Goal: Transaction & Acquisition: Purchase product/service

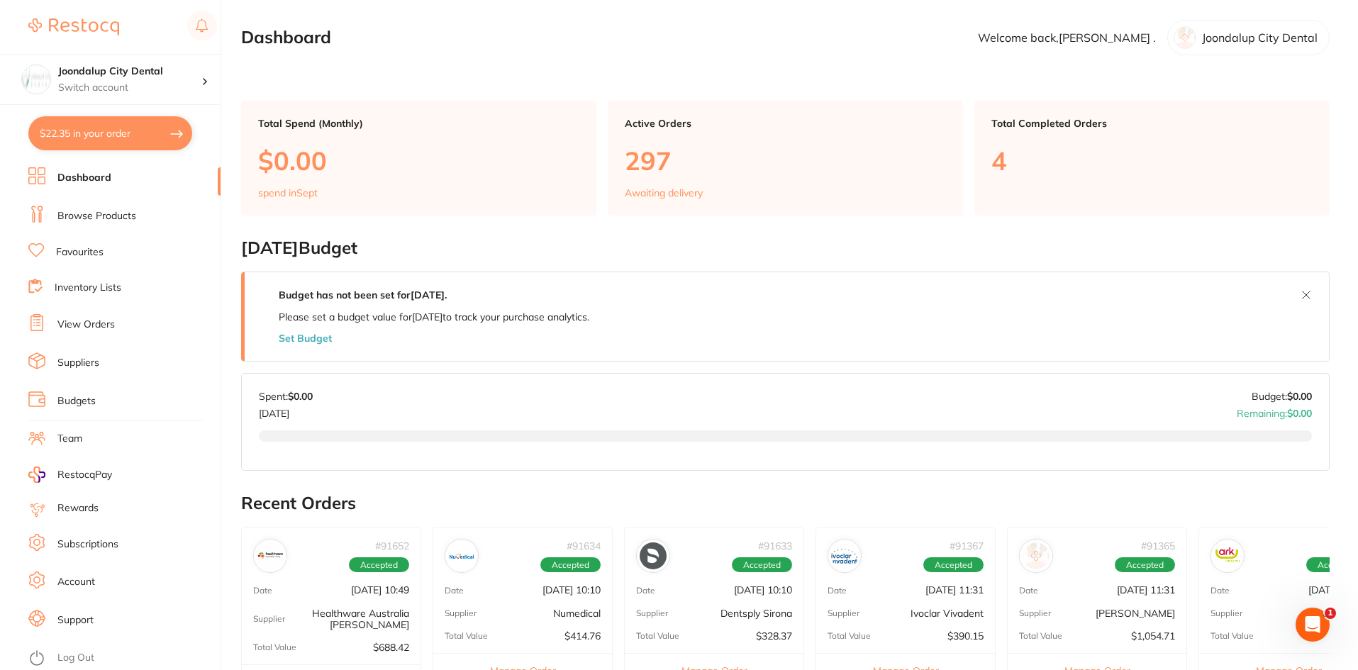
click at [119, 218] on link "Browse Products" at bounding box center [96, 216] width 79 height 14
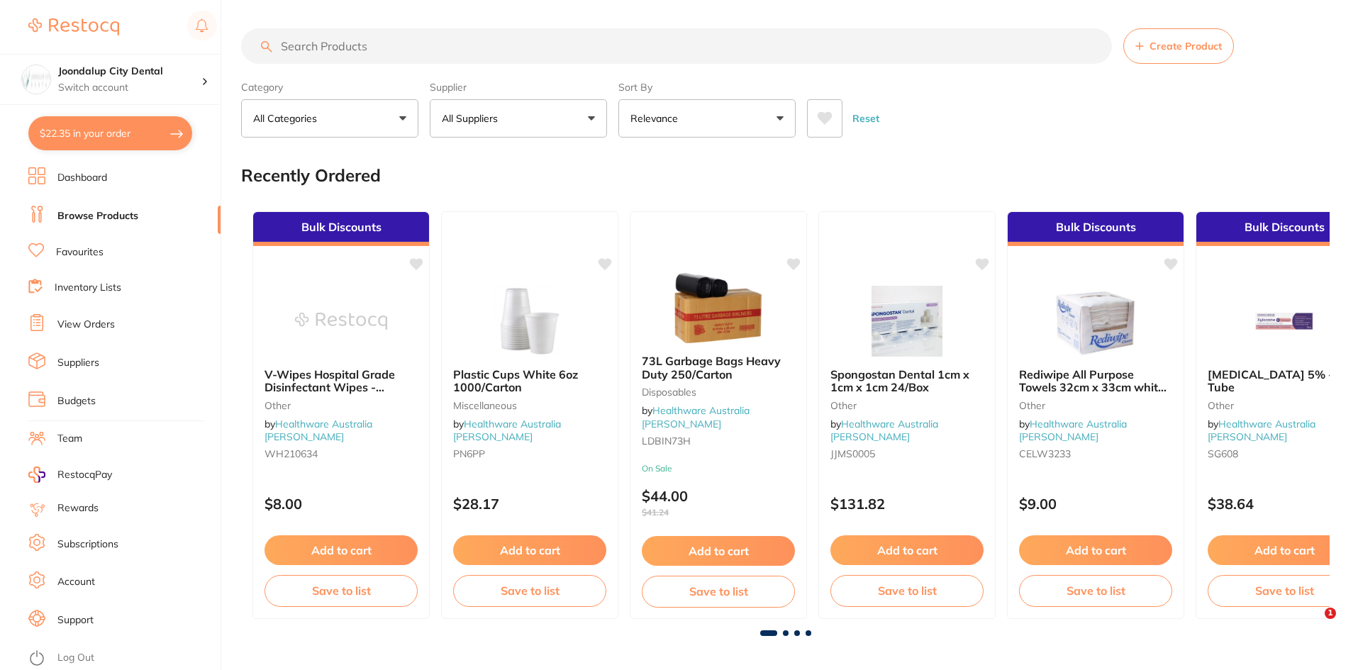
click at [444, 35] on input "search" at bounding box center [676, 45] width 871 height 35
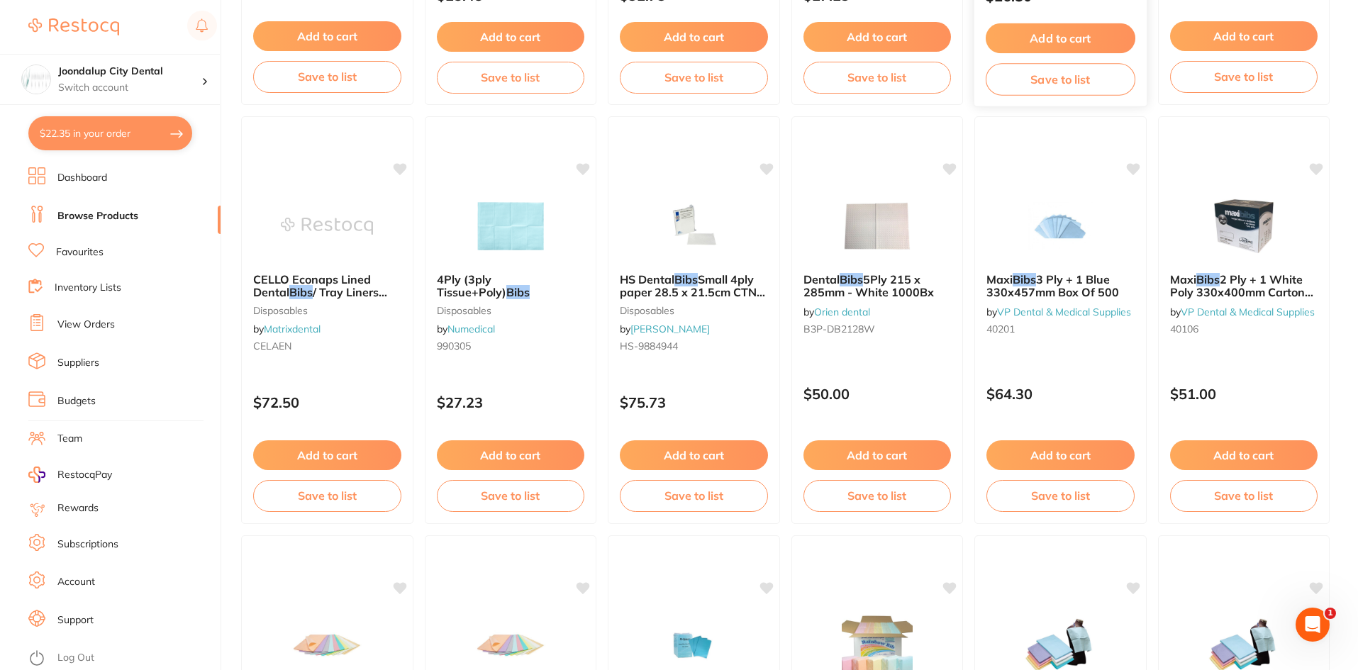
scroll to position [1347, 0]
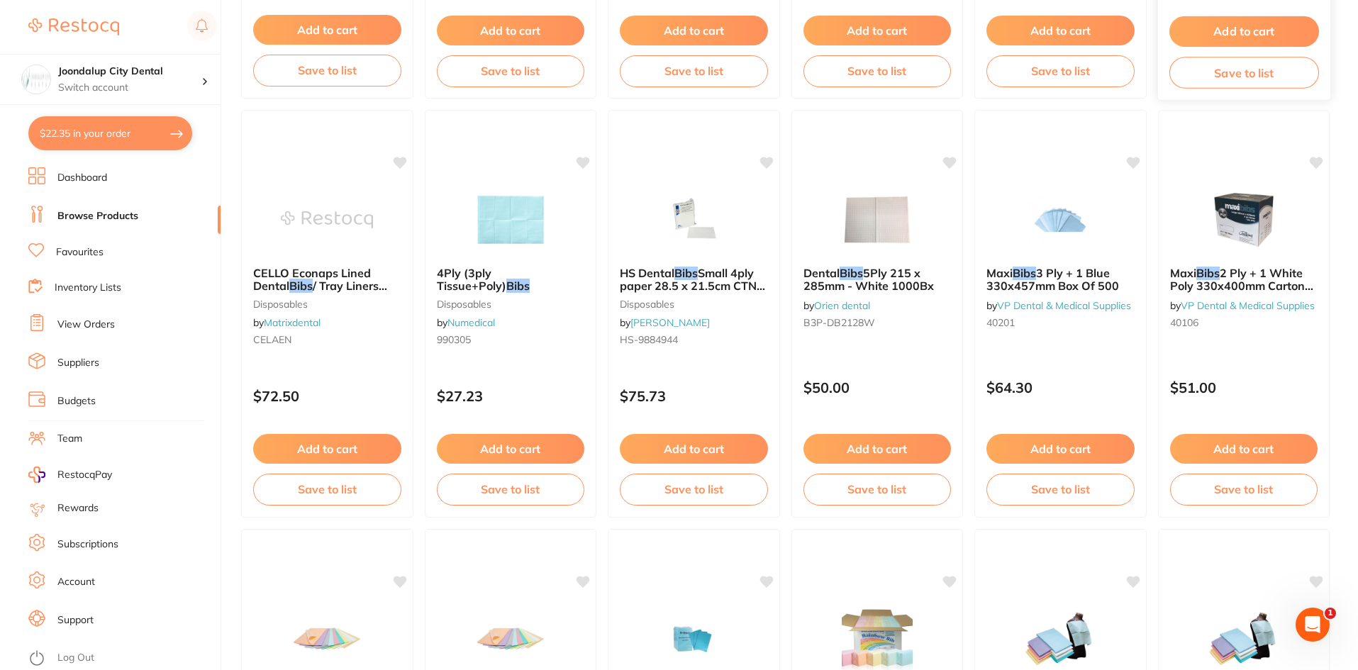
type input "bibs"
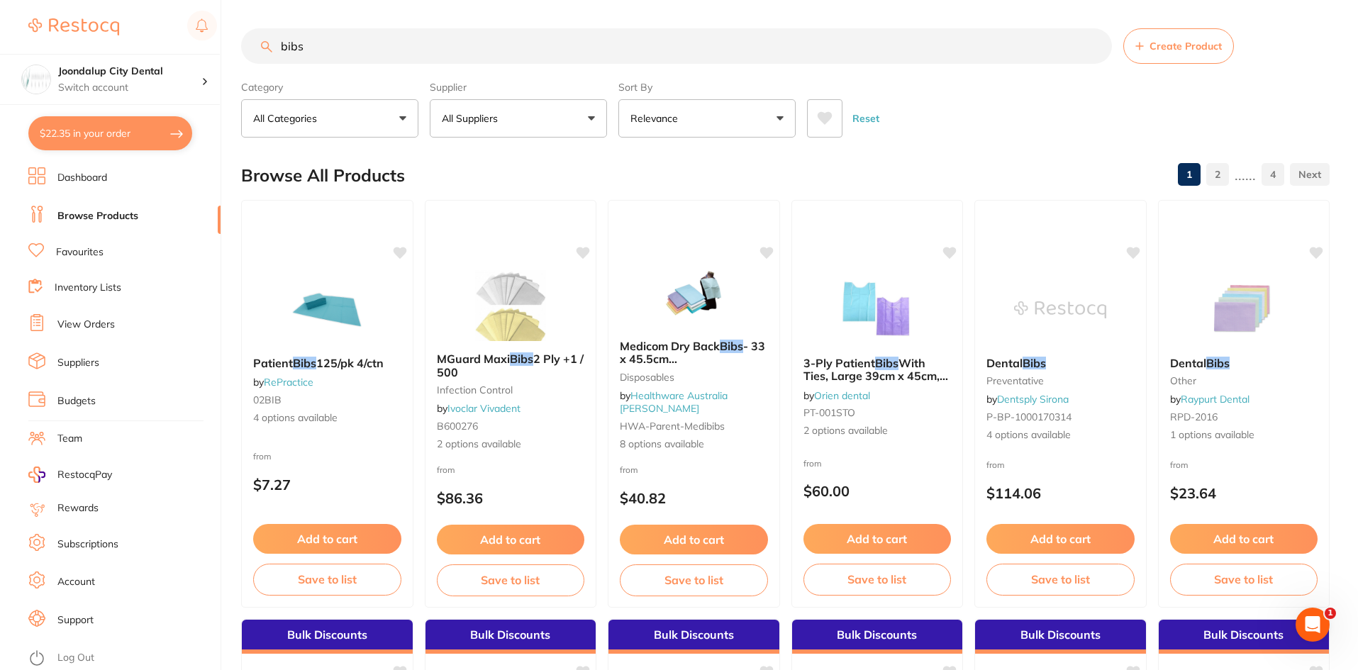
scroll to position [1, 0]
drag, startPoint x: 342, startPoint y: 62, endPoint x: 269, endPoint y: 60, distance: 72.4
click at [269, 60] on input "bibs" at bounding box center [676, 45] width 871 height 35
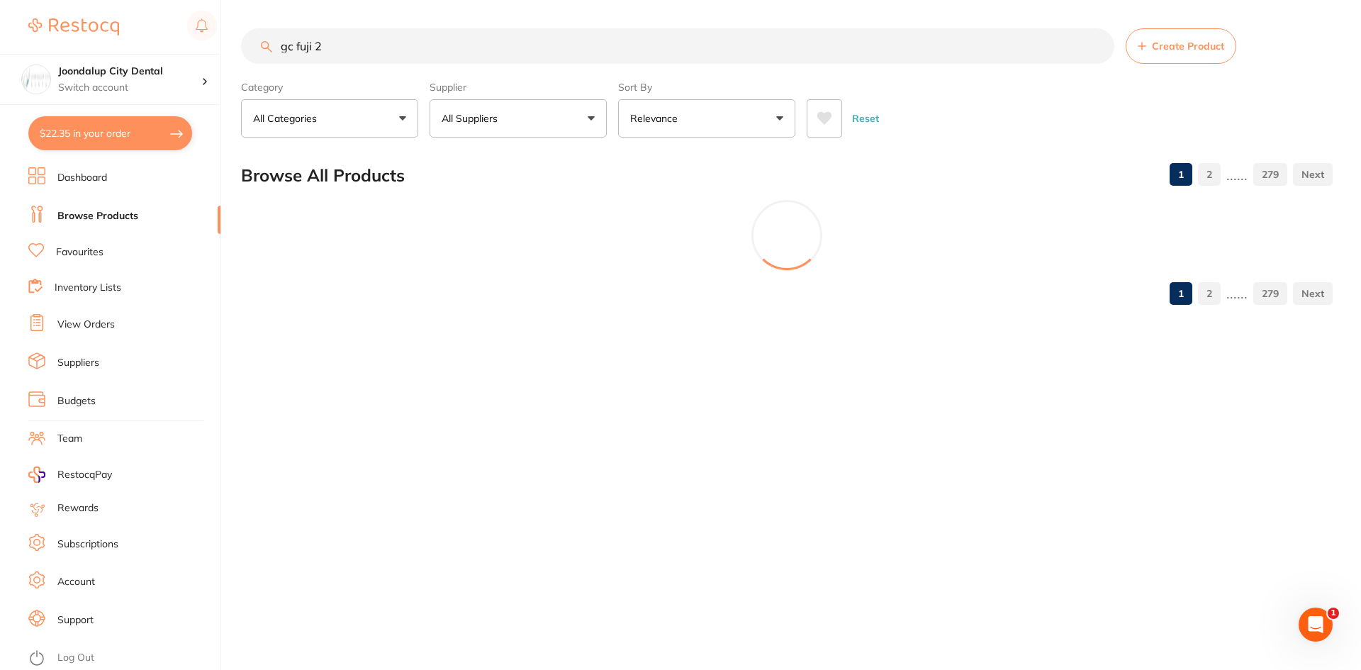
scroll to position [0, 0]
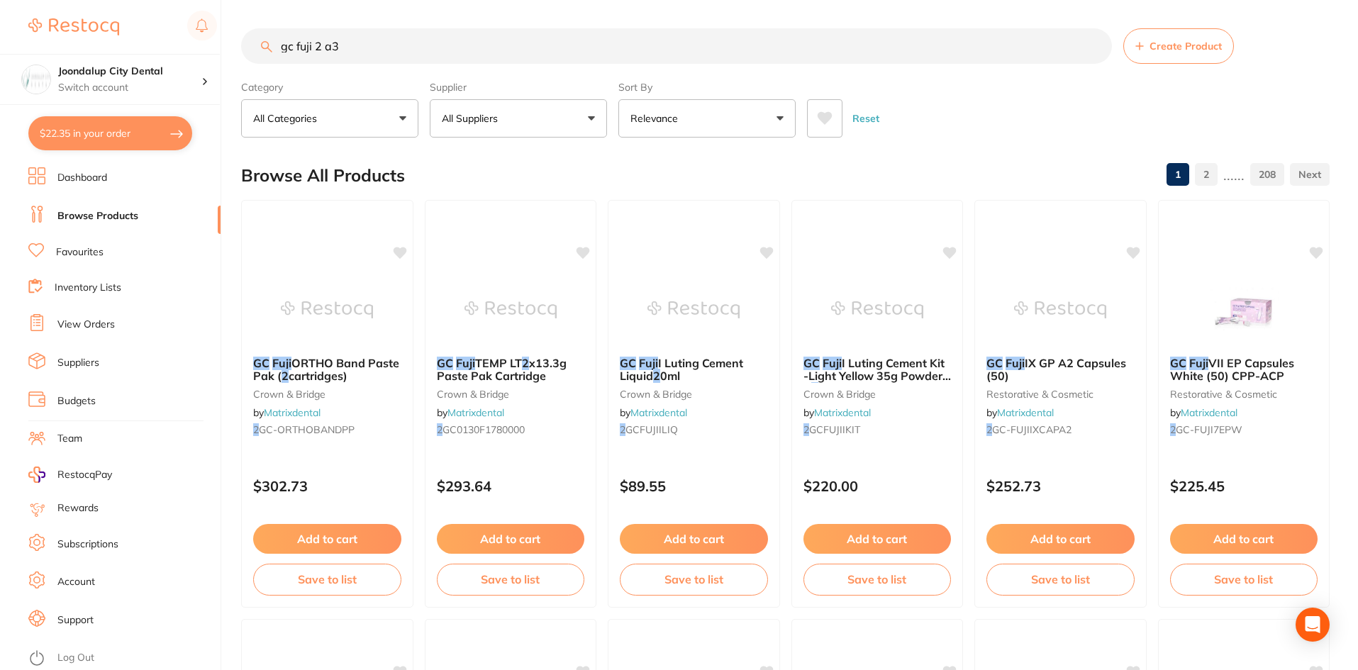
type input "gc fuji 2 a3"
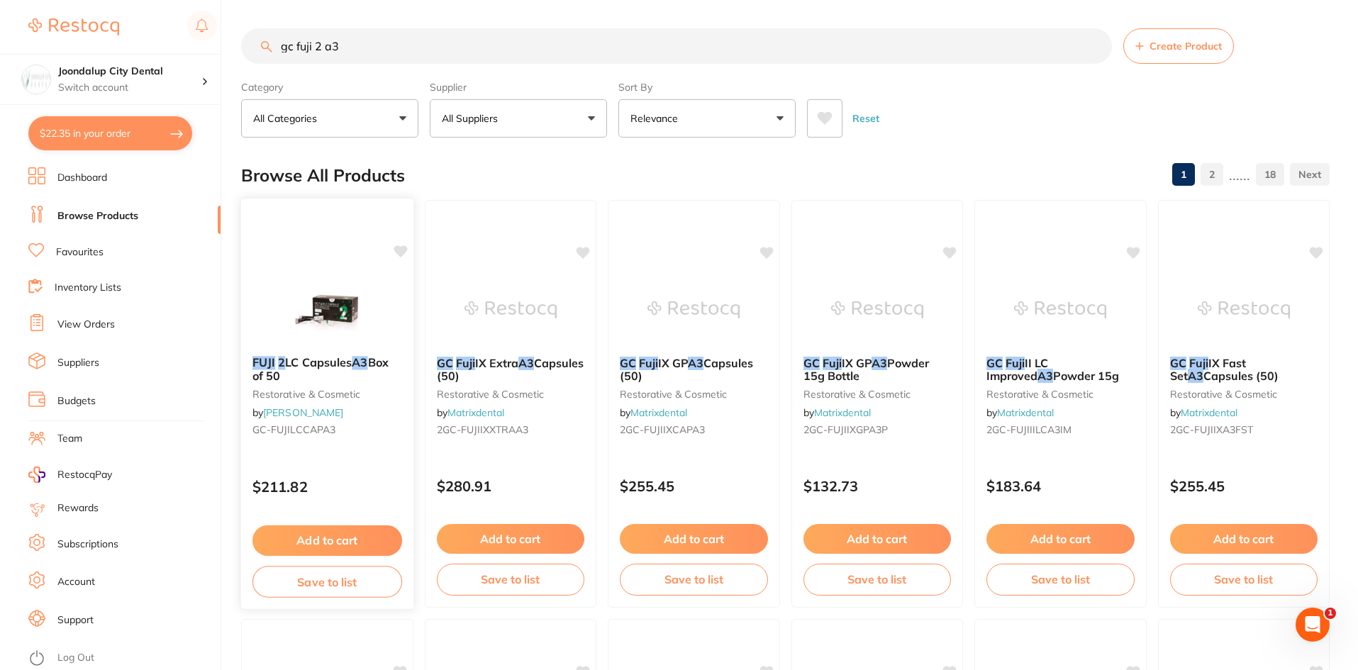
click at [323, 345] on img at bounding box center [327, 309] width 93 height 72
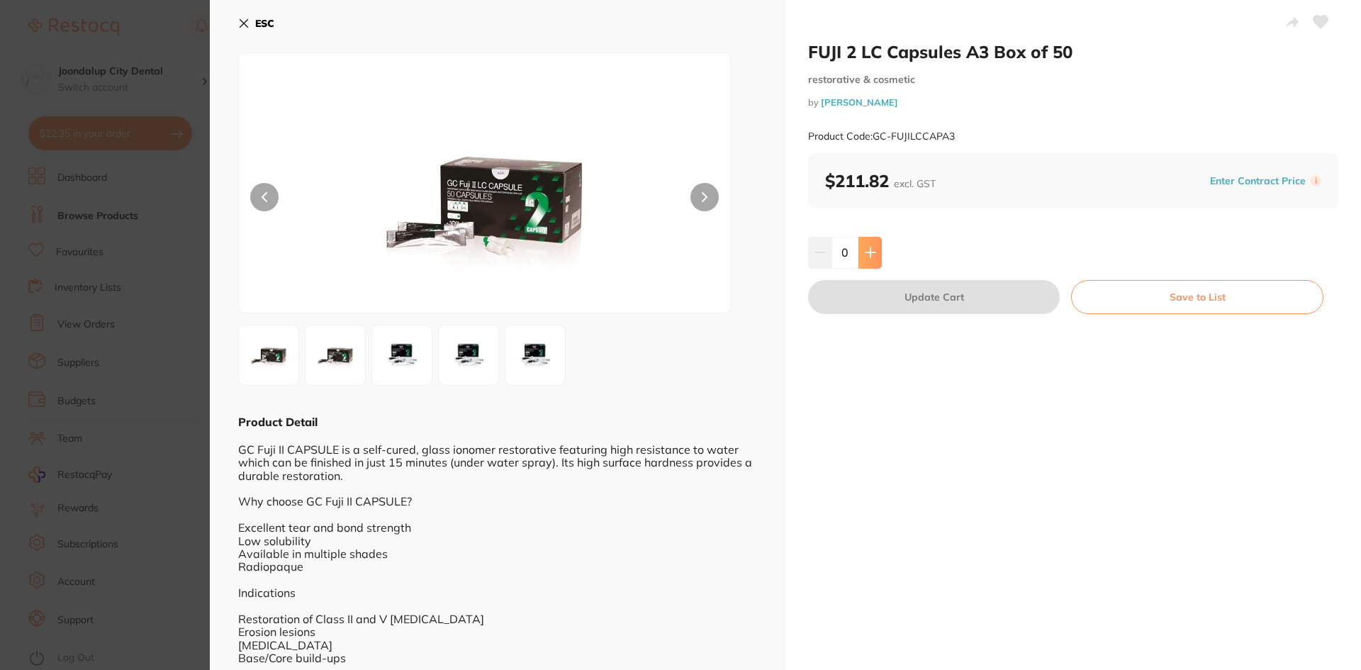
click at [867, 243] on button at bounding box center [870, 252] width 23 height 31
type input "1"
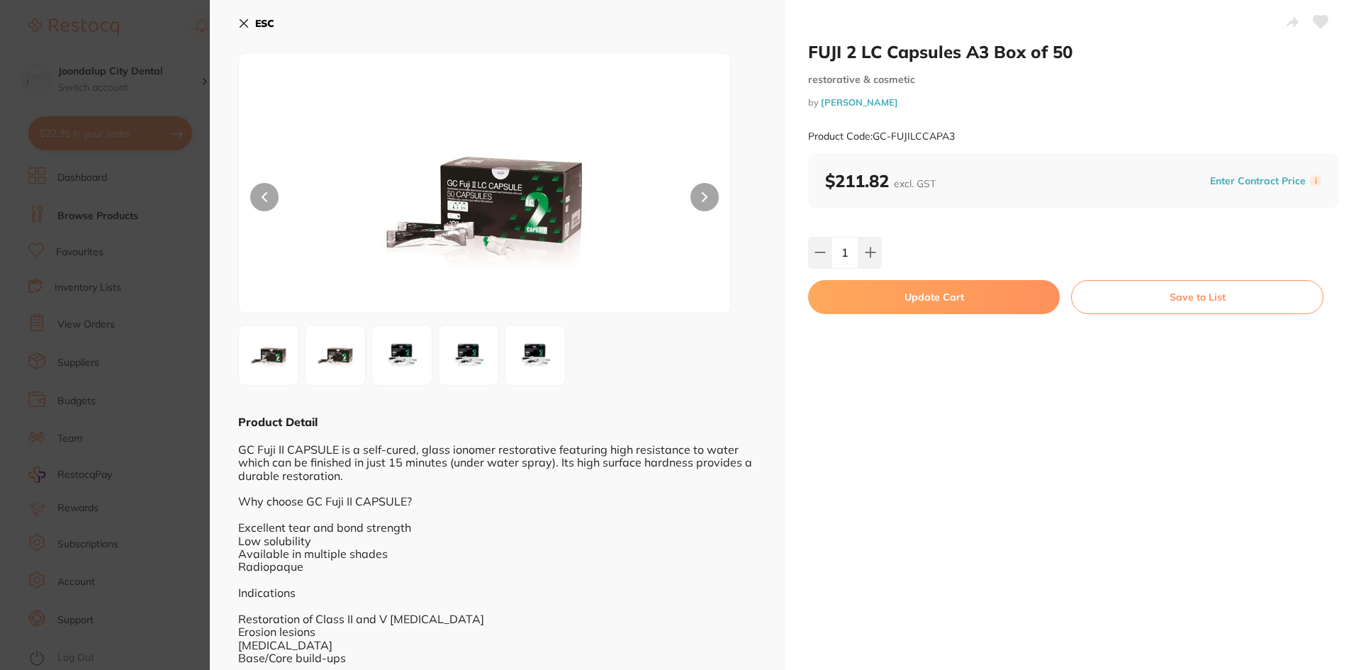
click at [889, 294] on button "Update Cart" at bounding box center [934, 297] width 252 height 34
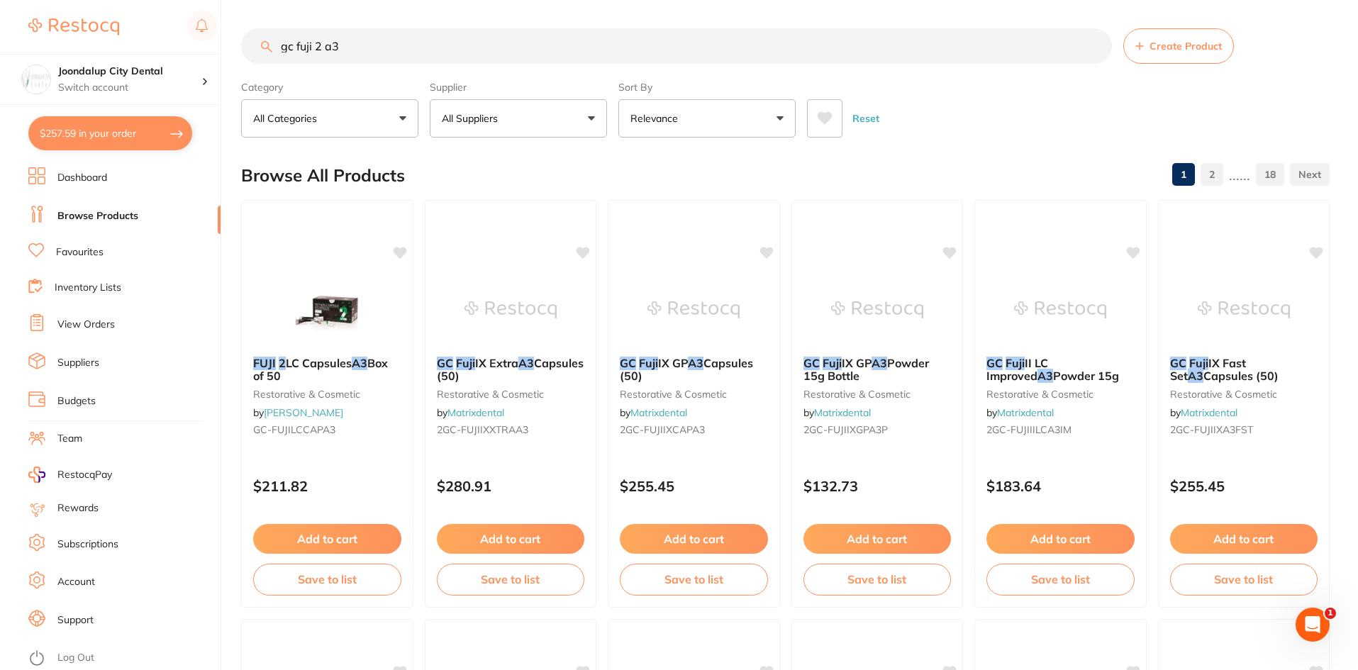
drag, startPoint x: 384, startPoint y: 52, endPoint x: 204, endPoint y: 50, distance: 180.8
click at [204, 50] on div "$257.59 Joondalup City Dental Switch account Joondalup City Dental $257.59 in y…" at bounding box center [679, 335] width 1358 height 670
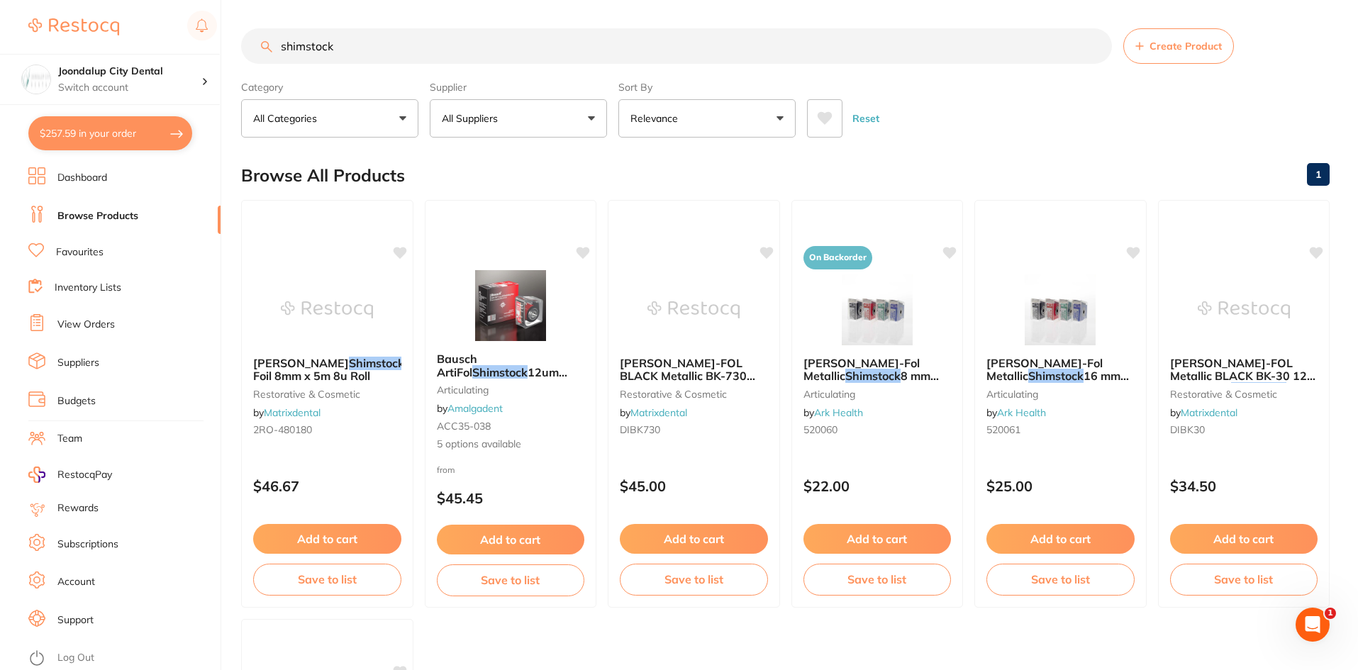
drag, startPoint x: 279, startPoint y: 44, endPoint x: 297, endPoint y: 48, distance: 18.2
click at [280, 45] on input "shimstock" at bounding box center [676, 45] width 871 height 35
type input "foil shimstock"
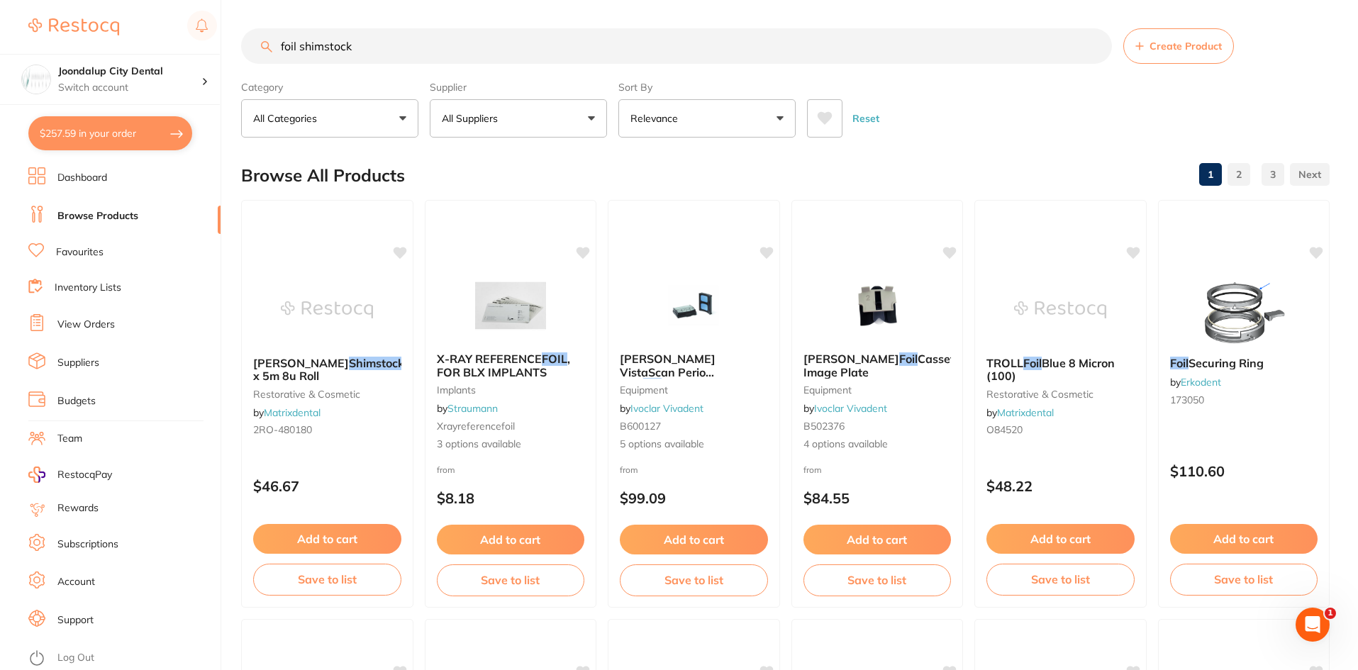
click at [152, 134] on button "$257.59 in your order" at bounding box center [110, 133] width 164 height 34
checkbox input "true"
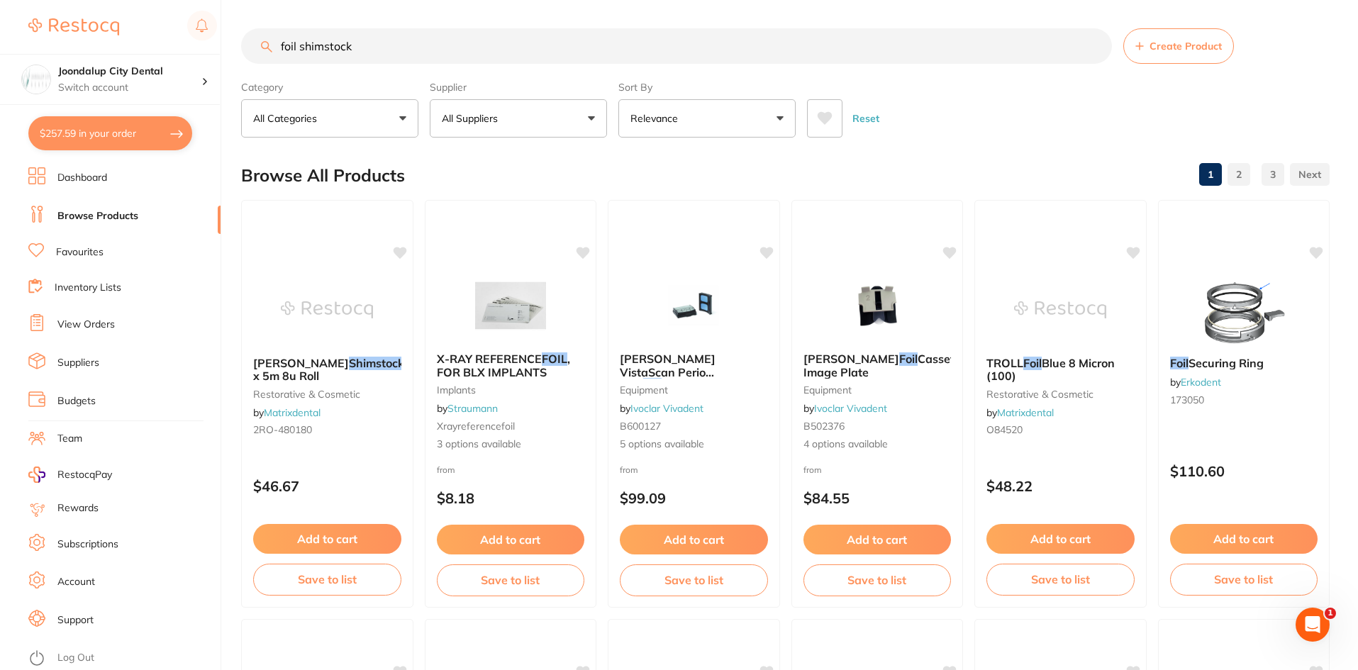
checkbox input "true"
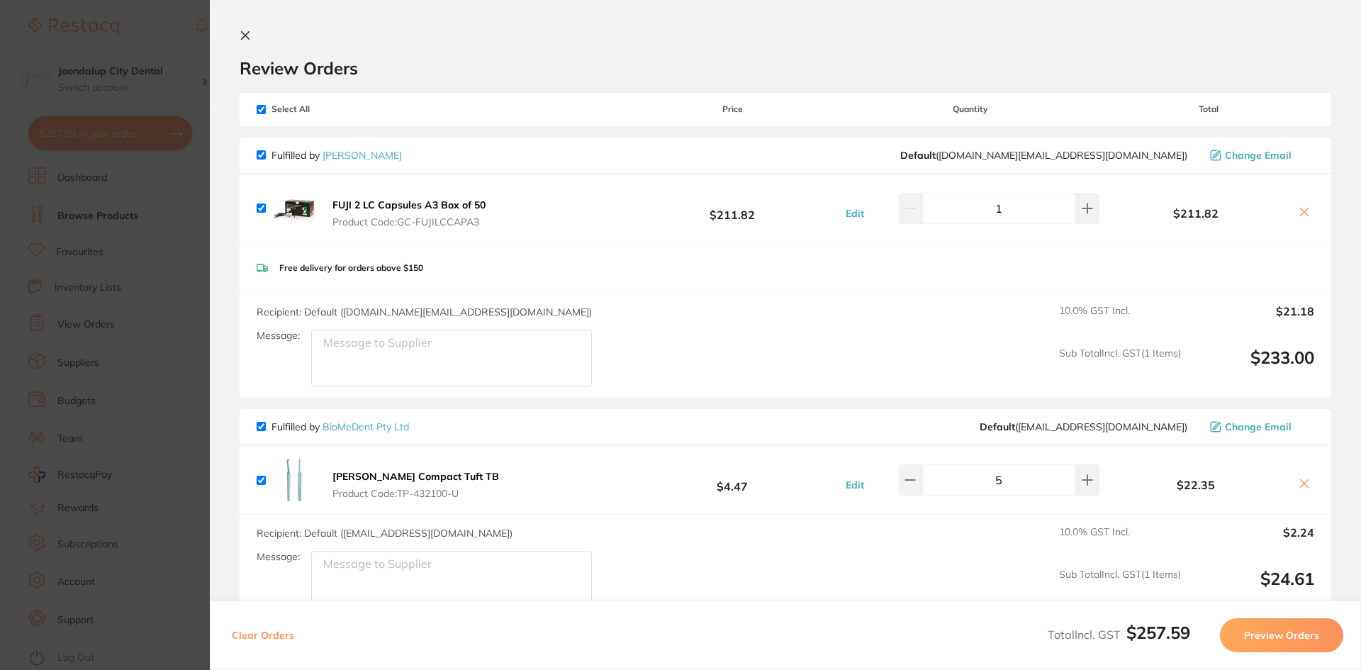
click at [147, 133] on section "Update RRP Set your pre negotiated price for this item. Item Agreed RRP (excl. …" at bounding box center [680, 335] width 1361 height 670
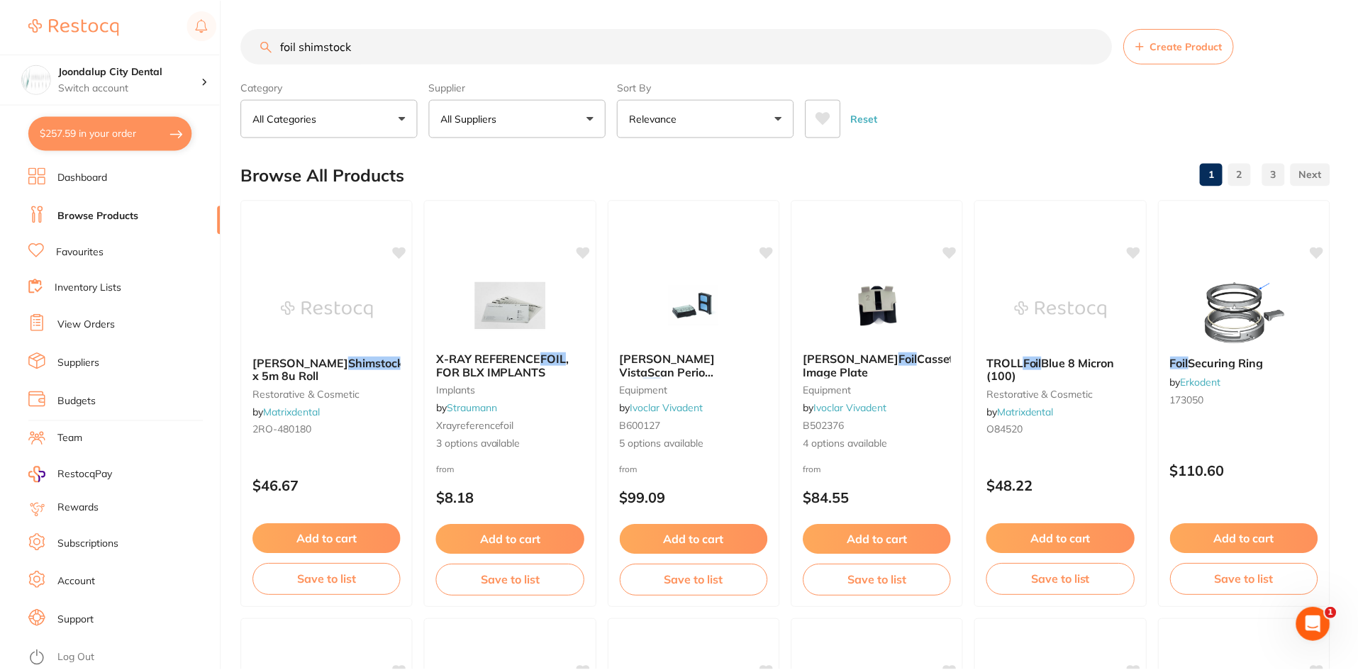
scroll to position [1, 0]
drag, startPoint x: 379, startPoint y: 45, endPoint x: 236, endPoint y: 40, distance: 142.6
click at [236, 40] on div "$257.59 Joondalup City Dental Switch account Joondalup City Dental $257.59 in y…" at bounding box center [679, 334] width 1358 height 670
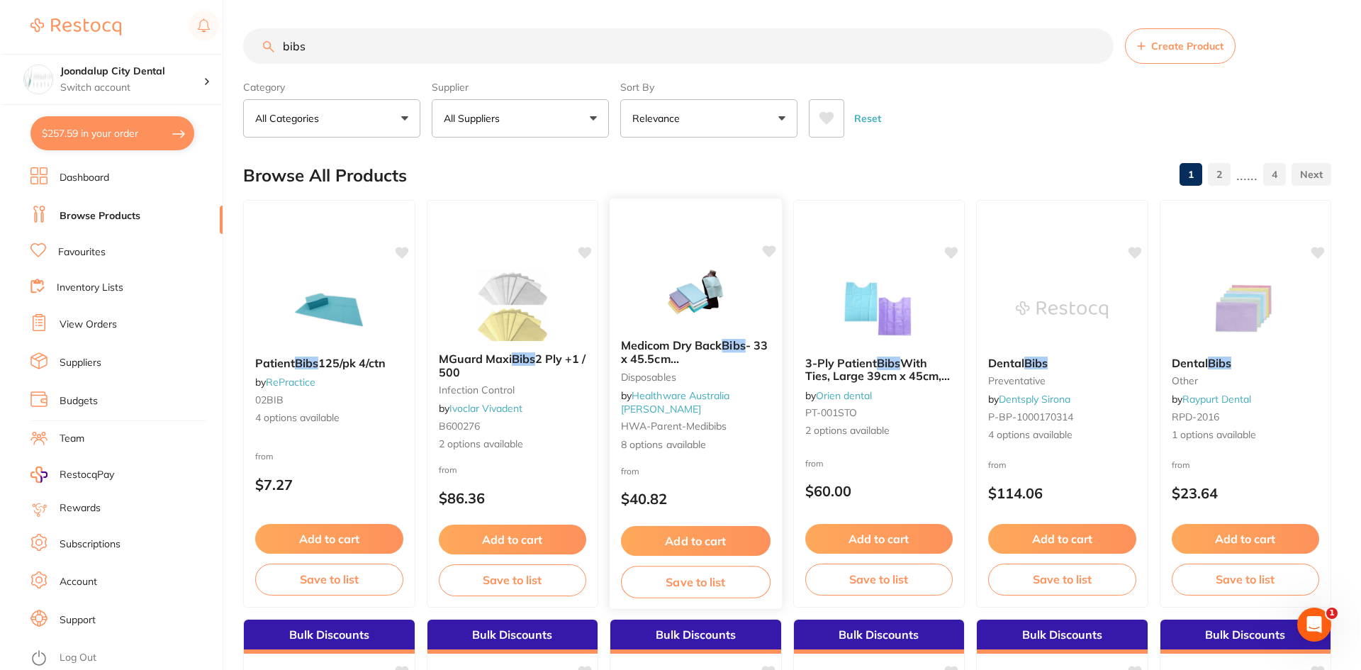
scroll to position [0, 0]
type input "bibs"
click at [664, 381] on div "Medicom Dry Back Bibs - 33 x 45.5cm 500/Carton Disposables by Healthware Austra…" at bounding box center [694, 395] width 172 height 135
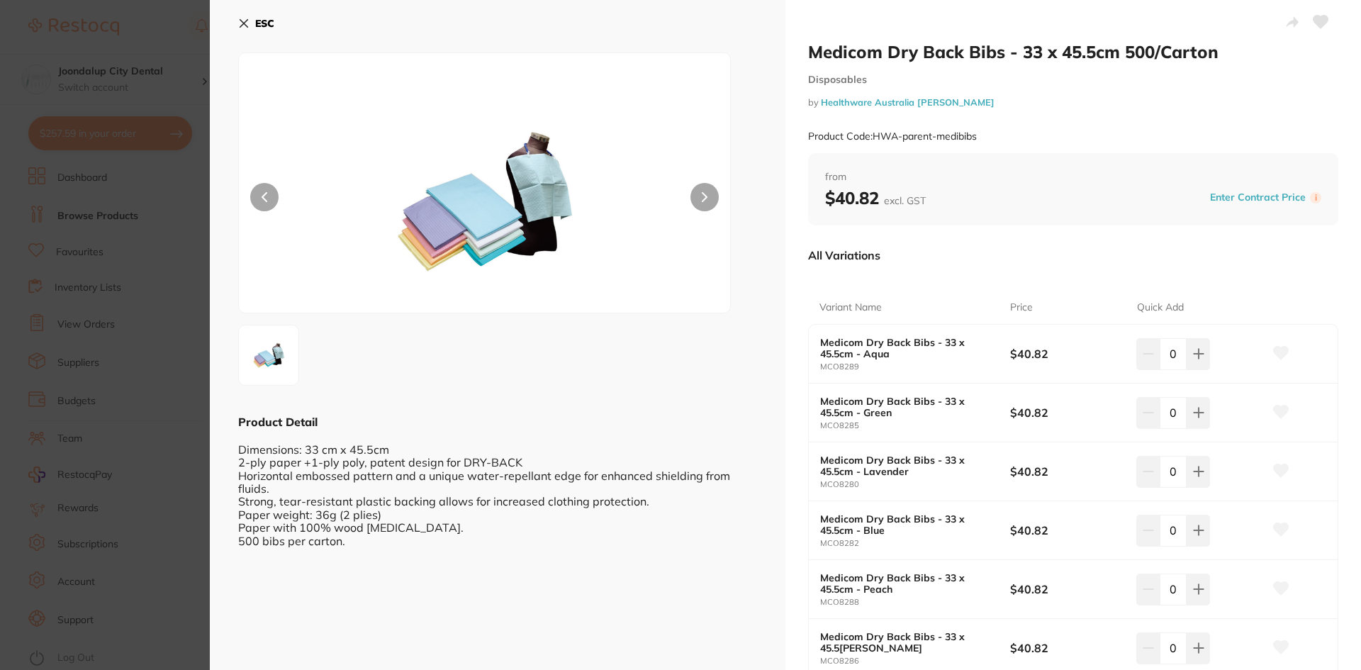
click at [240, 20] on icon at bounding box center [244, 24] width 8 height 8
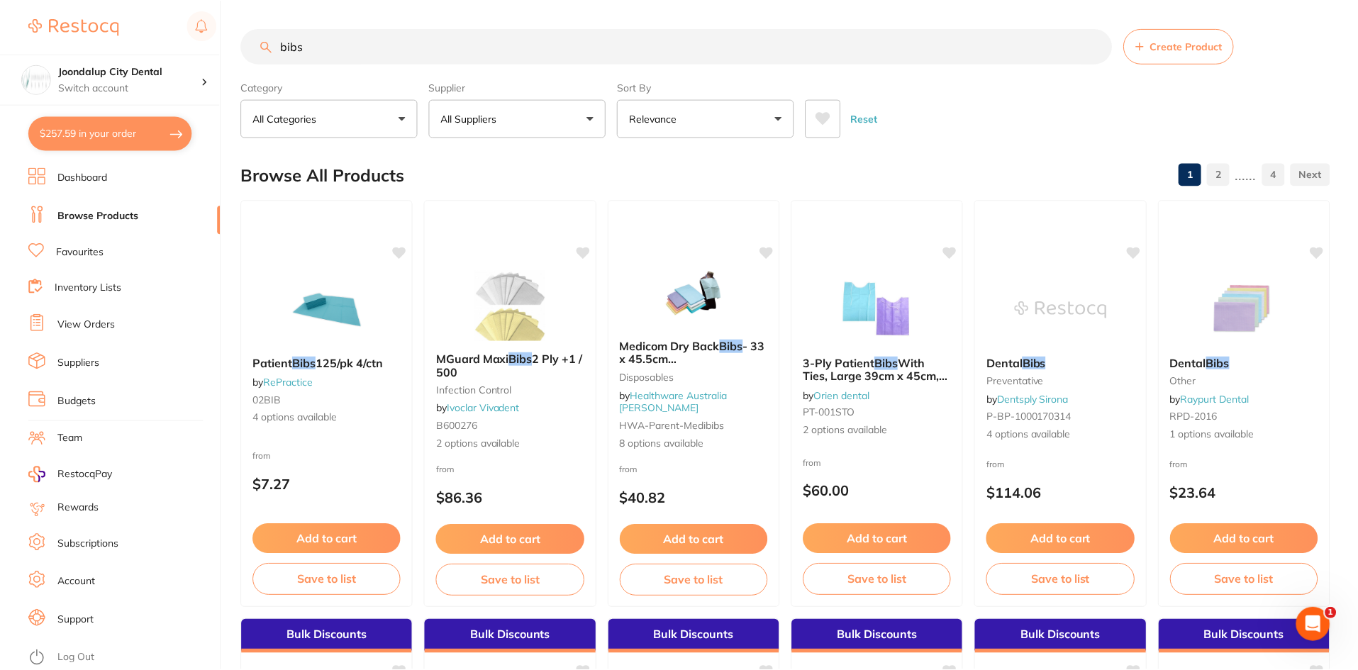
scroll to position [1, 0]
click at [673, 327] on img at bounding box center [693, 291] width 93 height 72
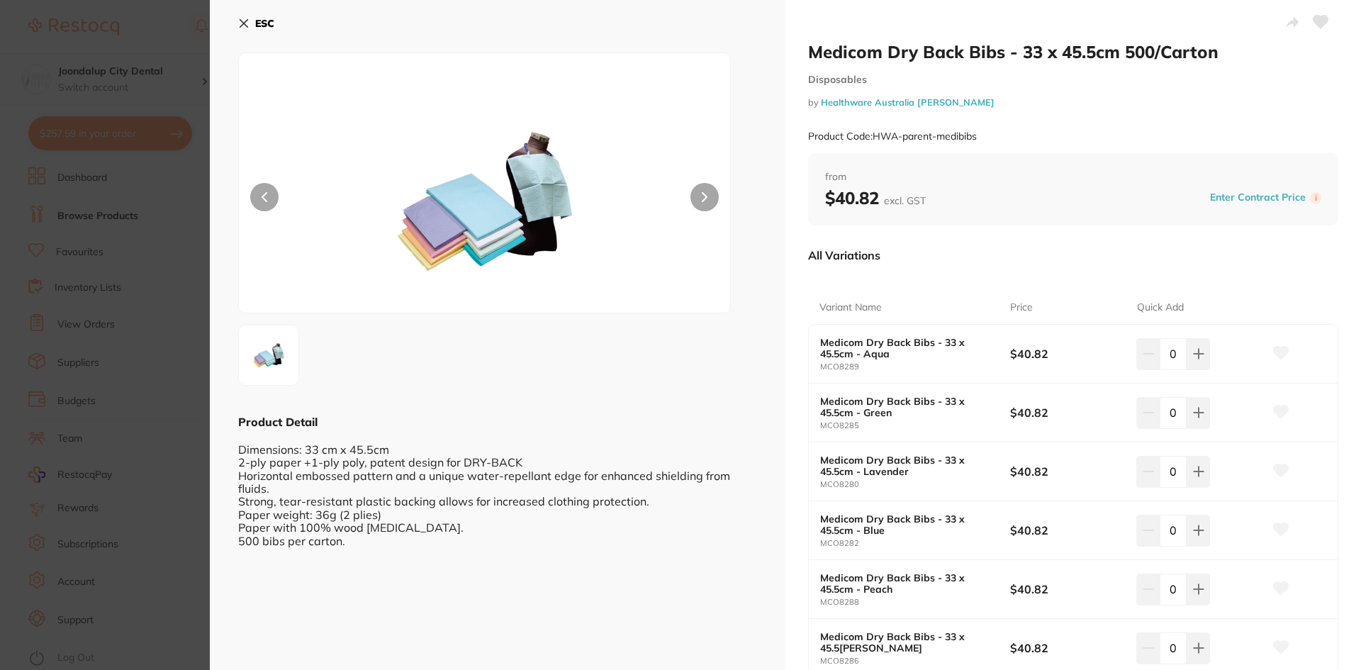
click at [245, 18] on icon at bounding box center [243, 23] width 11 height 11
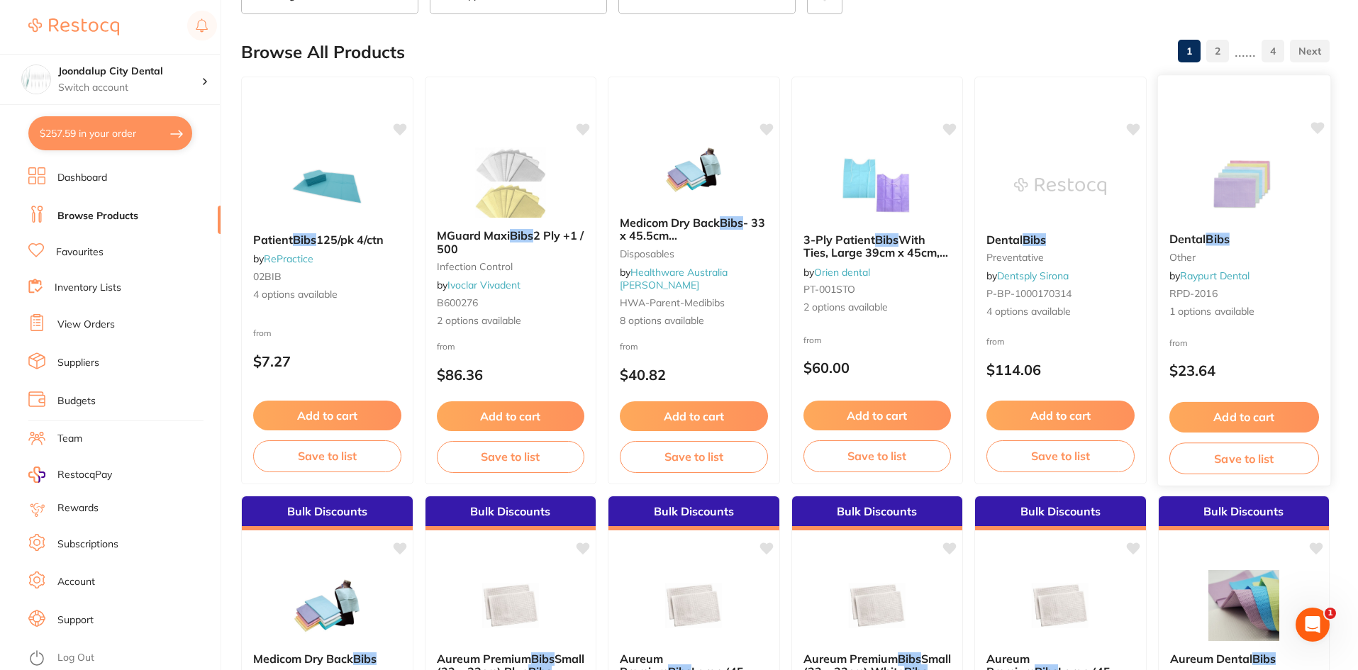
scroll to position [143, 0]
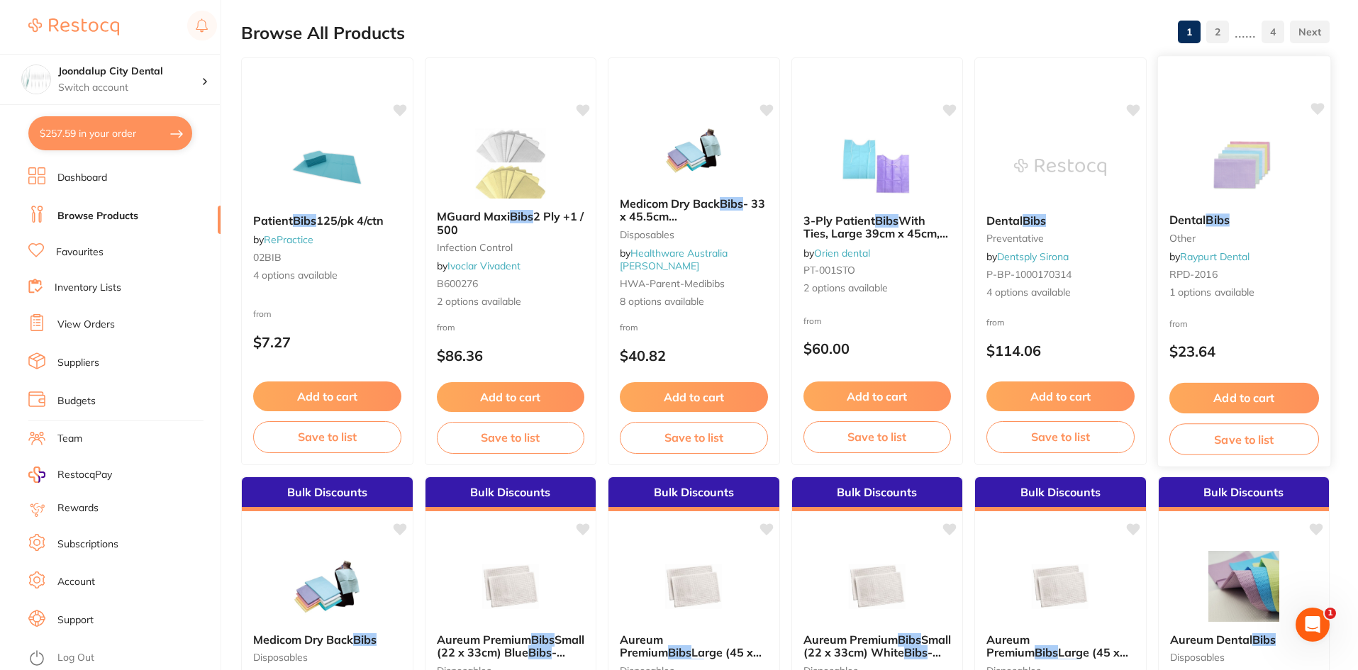
click at [1190, 233] on small "other" at bounding box center [1244, 238] width 150 height 11
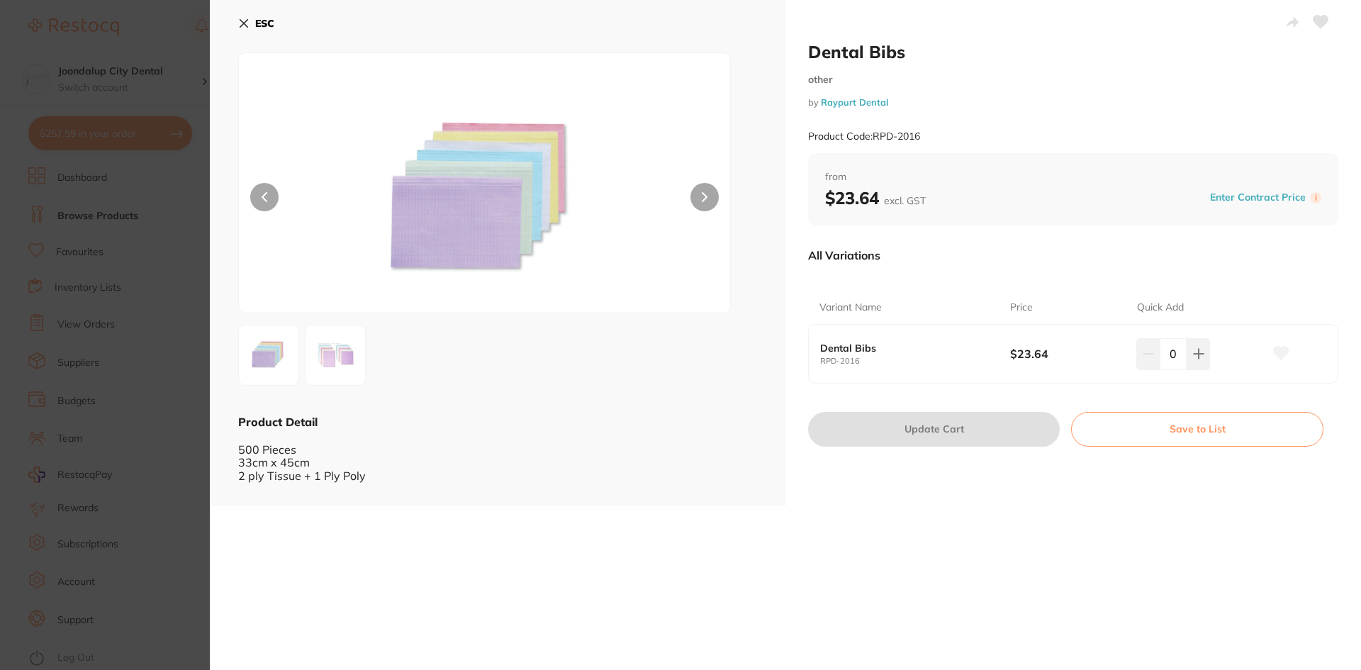
click at [245, 21] on icon at bounding box center [243, 23] width 11 height 11
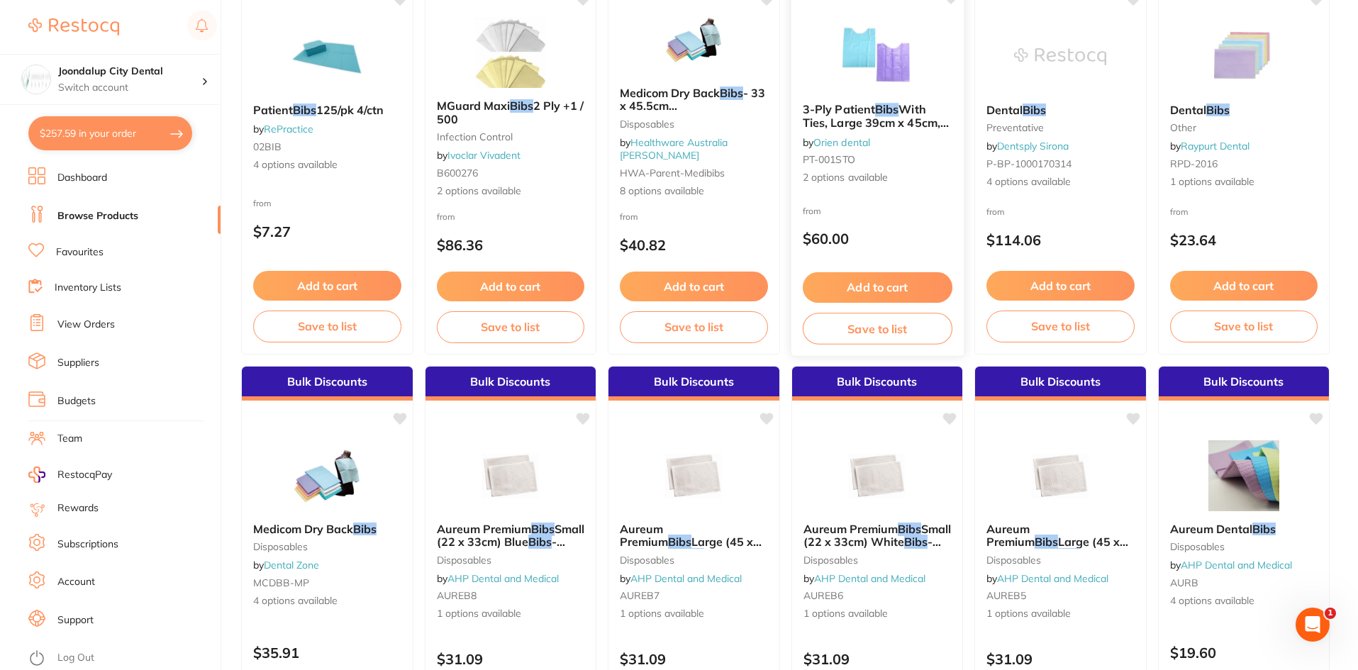
scroll to position [426, 0]
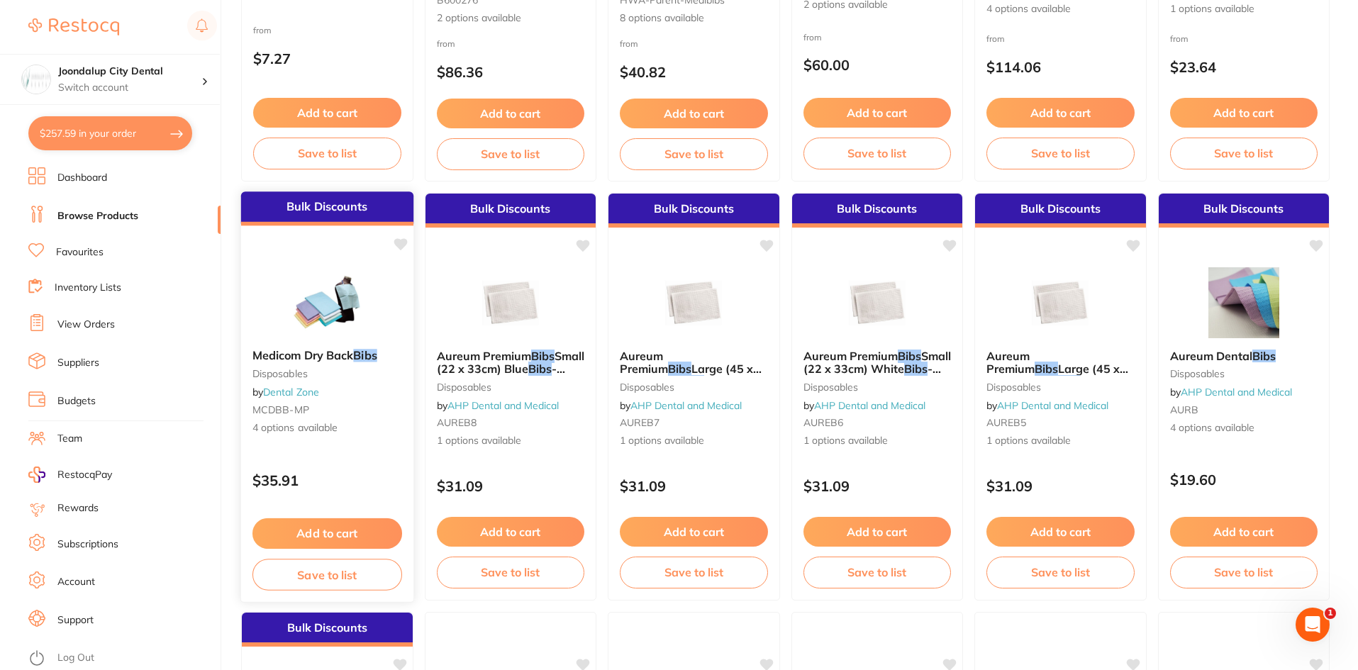
click at [311, 366] on div "Medicom Dry Back Bibs Disposables by Dental Zone MCDBB-MP 4 options available" at bounding box center [327, 392] width 172 height 109
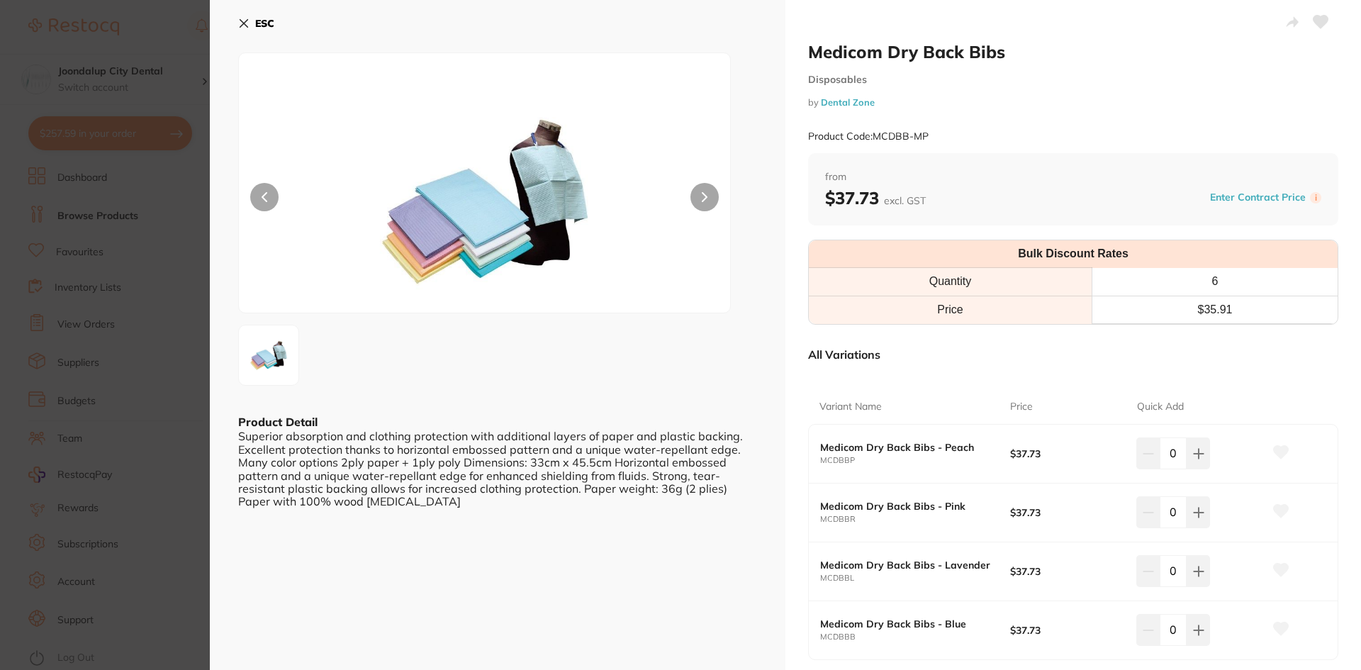
click at [243, 22] on icon at bounding box center [244, 24] width 8 height 8
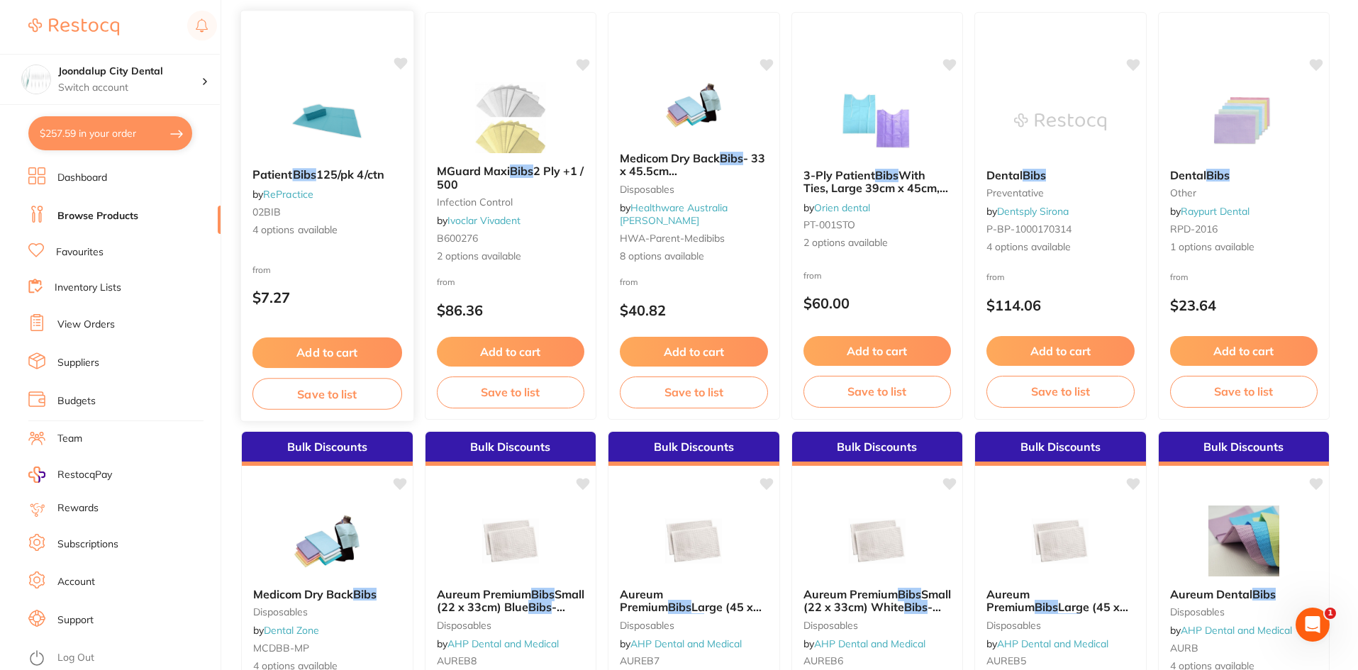
scroll to position [143, 0]
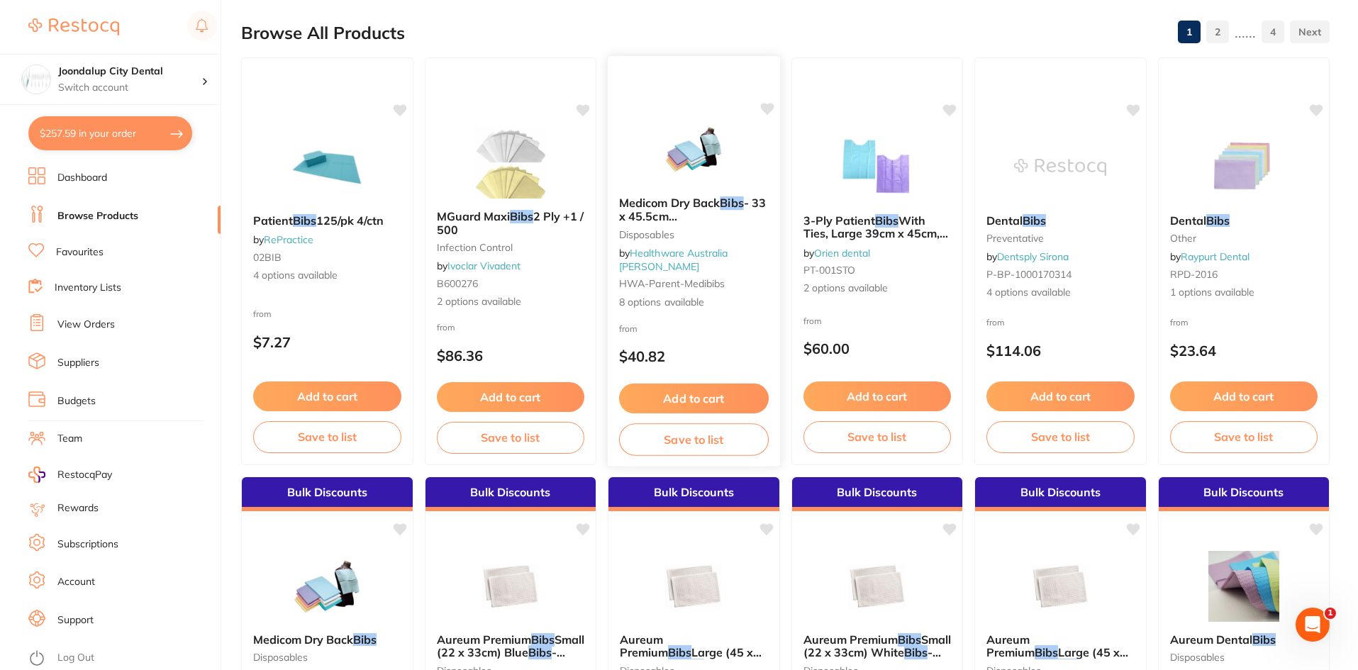
click at [730, 184] on img at bounding box center [693, 149] width 93 height 72
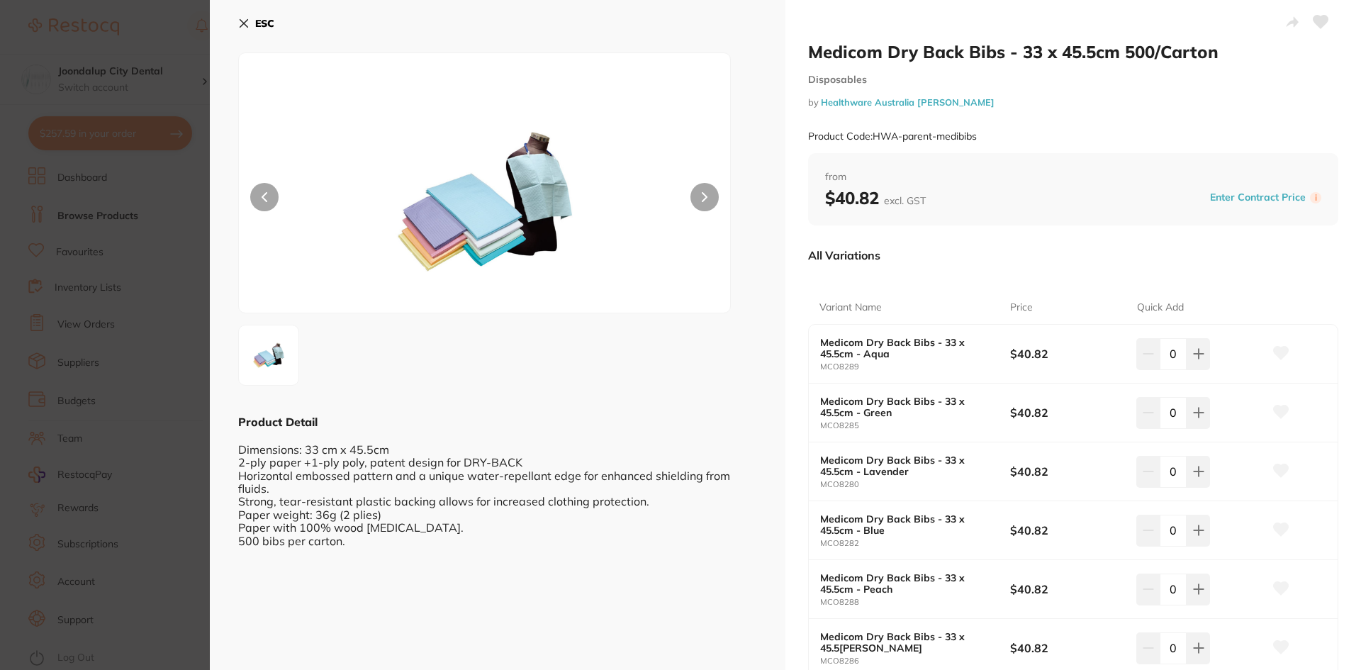
click at [248, 18] on icon at bounding box center [243, 23] width 11 height 11
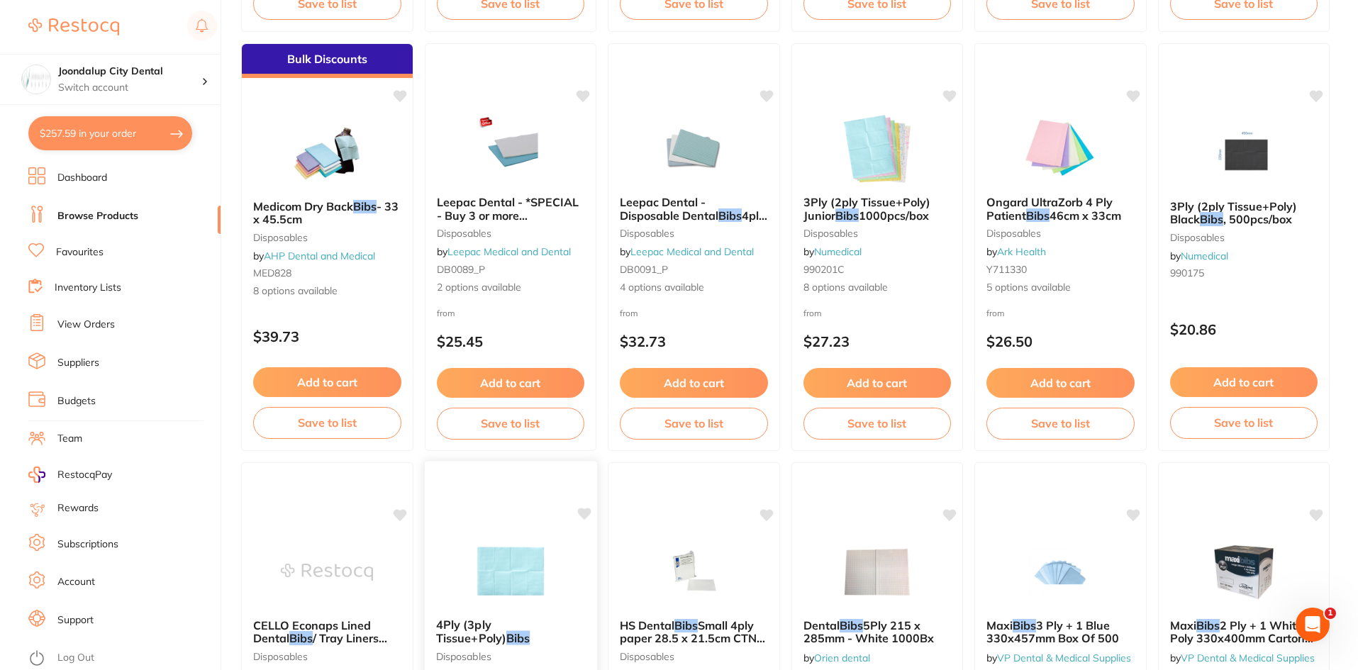
scroll to position [993, 0]
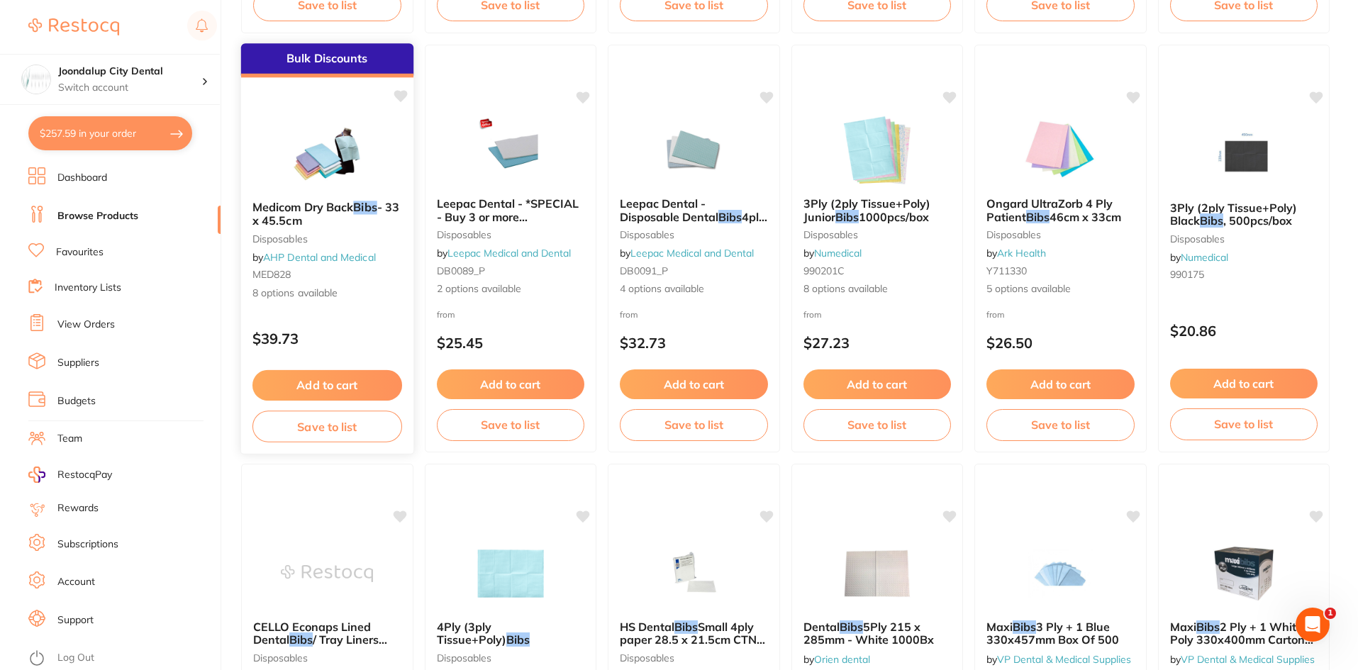
click at [339, 253] on link "AHP Dental and Medical" at bounding box center [319, 257] width 113 height 13
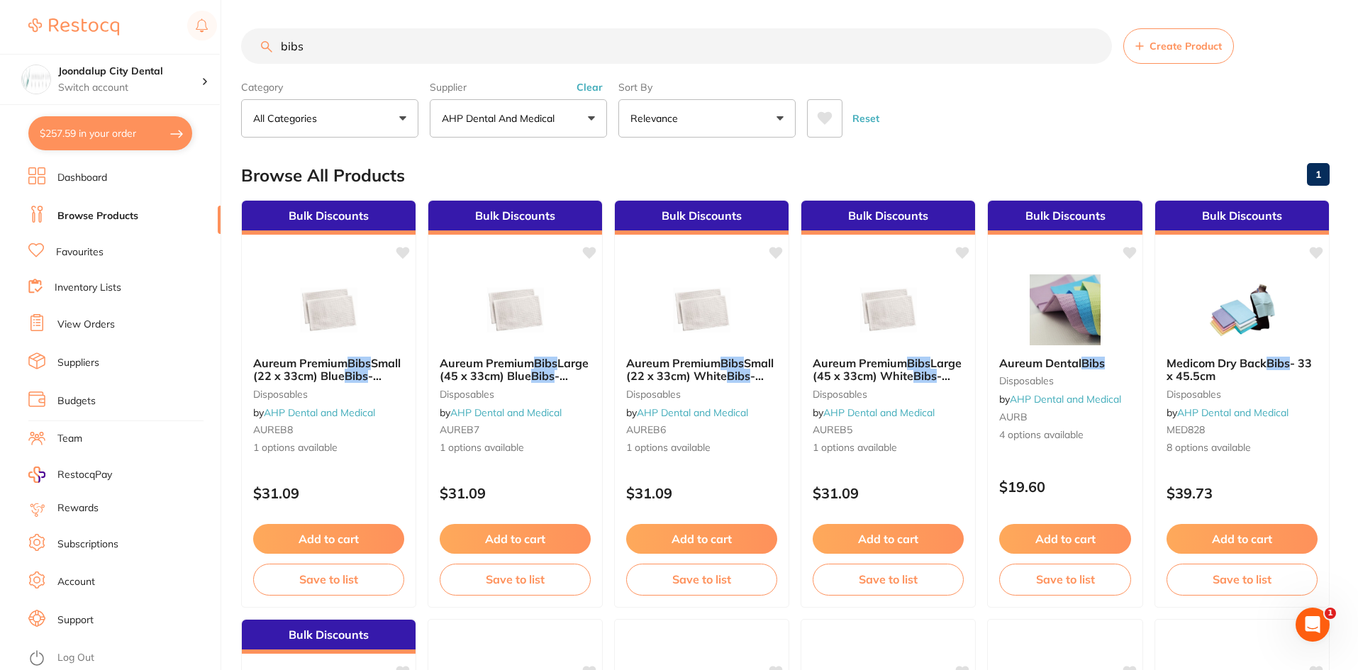
click at [369, 48] on input "bibs" at bounding box center [676, 45] width 871 height 35
click at [382, 43] on input "bibs" at bounding box center [676, 45] width 871 height 35
click at [583, 83] on button "Clear" at bounding box center [589, 87] width 35 height 13
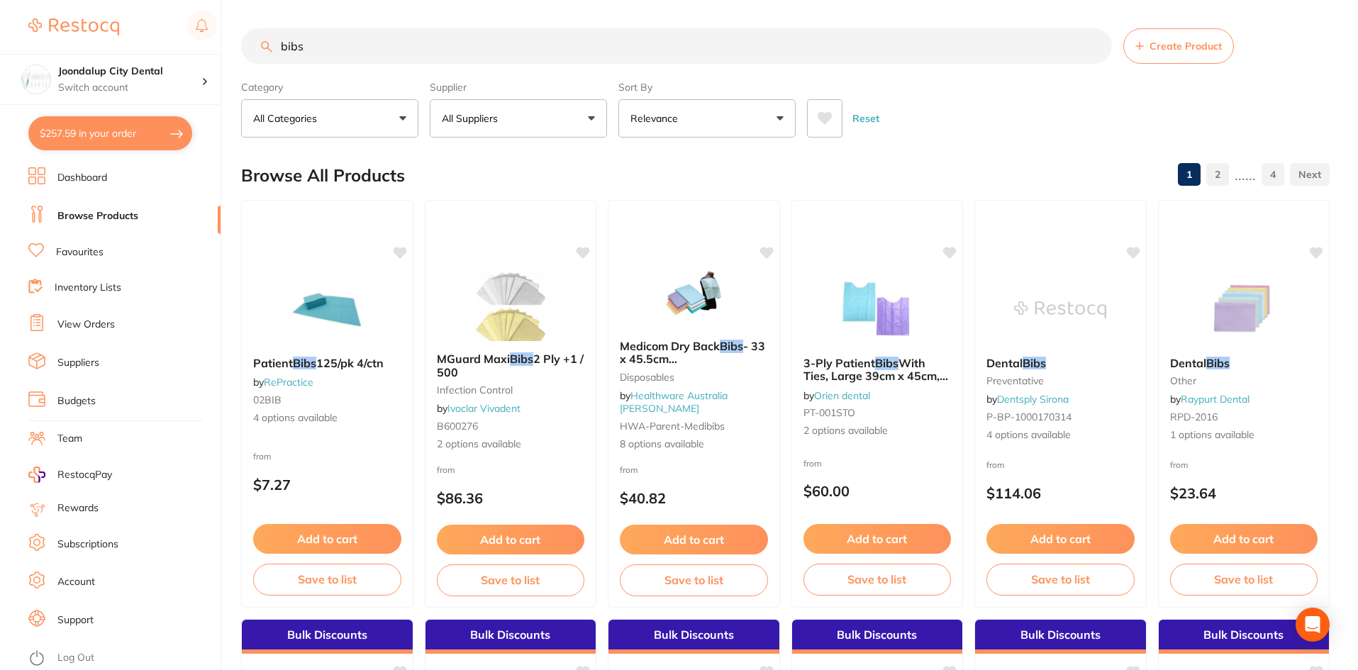
click at [438, 48] on input "bibs" at bounding box center [676, 45] width 871 height 35
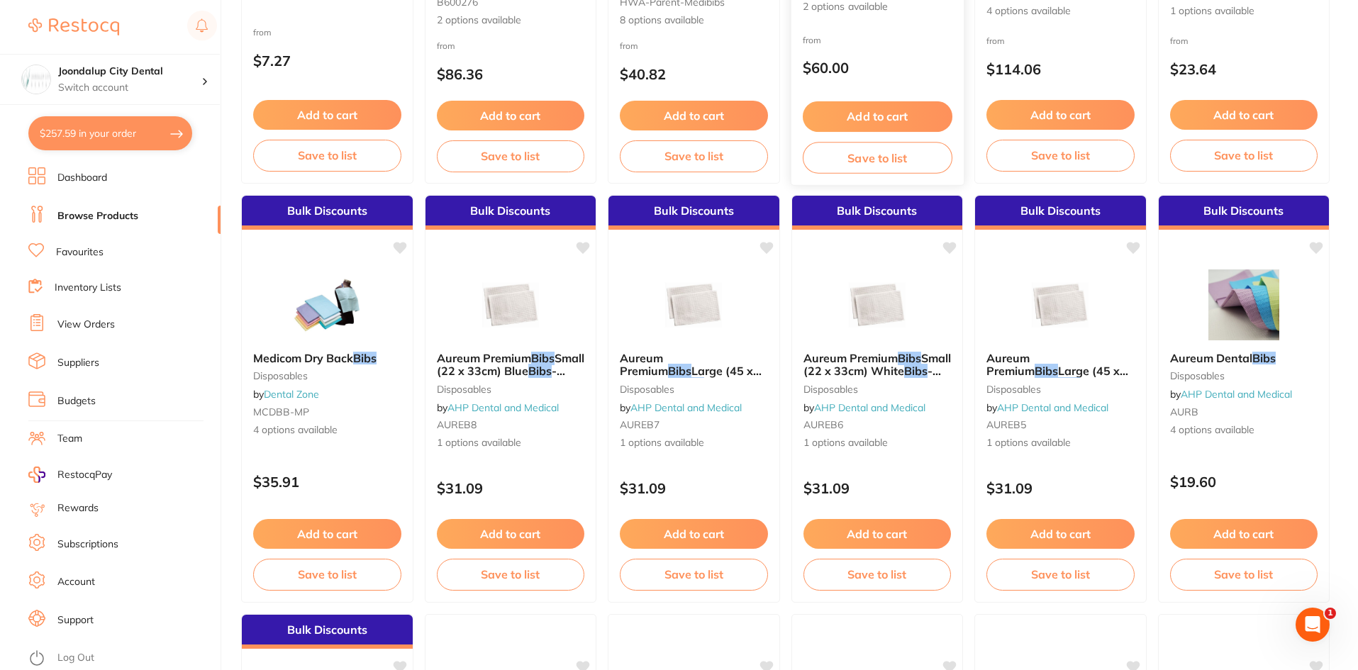
scroll to position [425, 0]
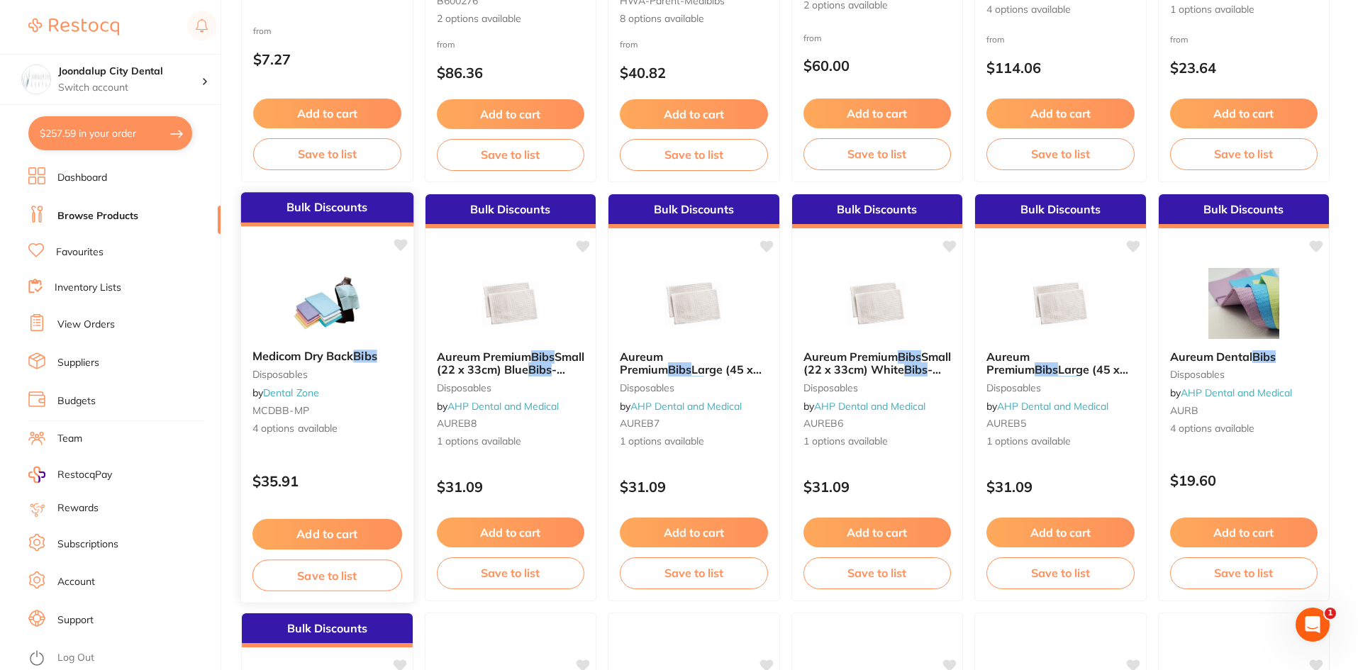
click at [306, 319] on img at bounding box center [327, 303] width 93 height 72
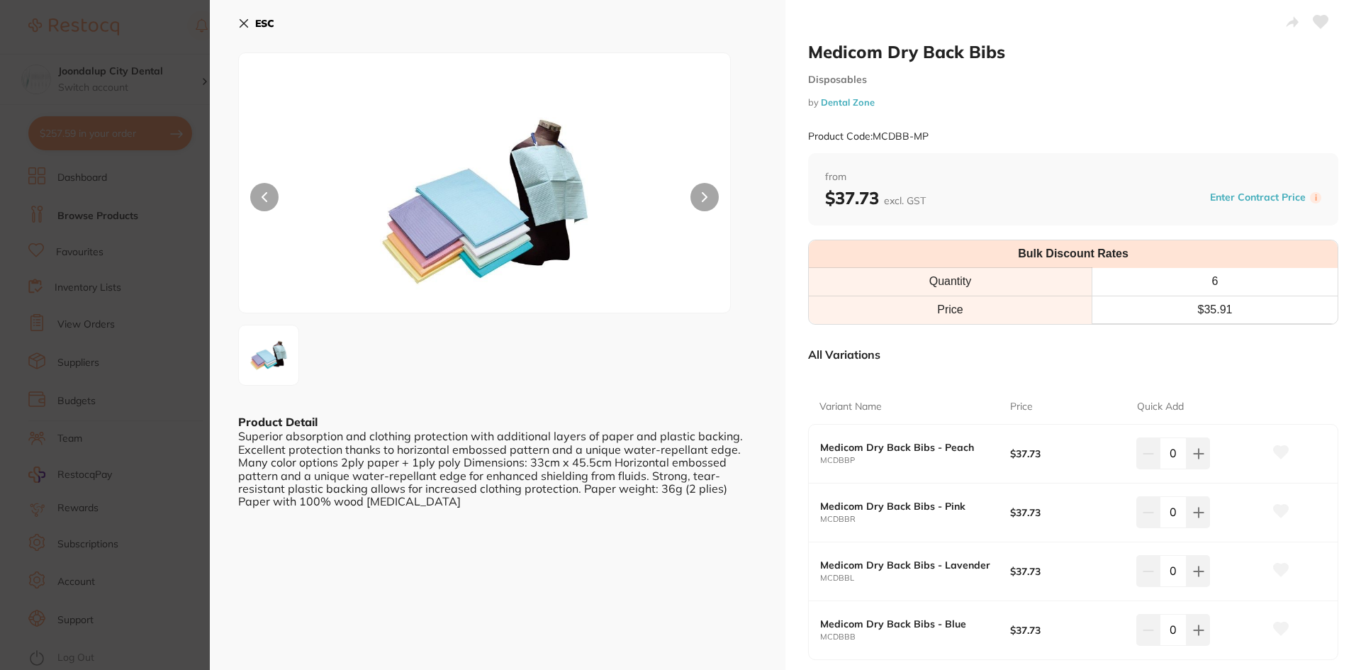
click at [247, 21] on icon at bounding box center [244, 24] width 8 height 8
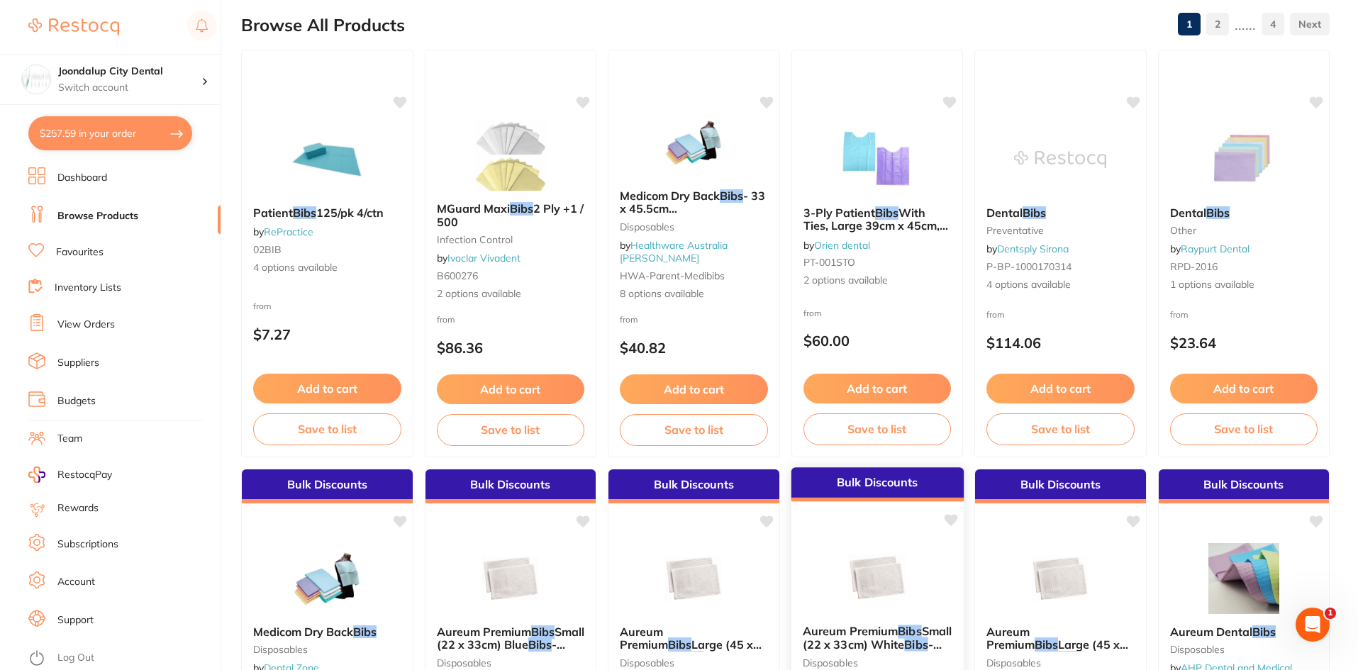
scroll to position [142, 0]
